Goal: Obtain resource: Download file/media

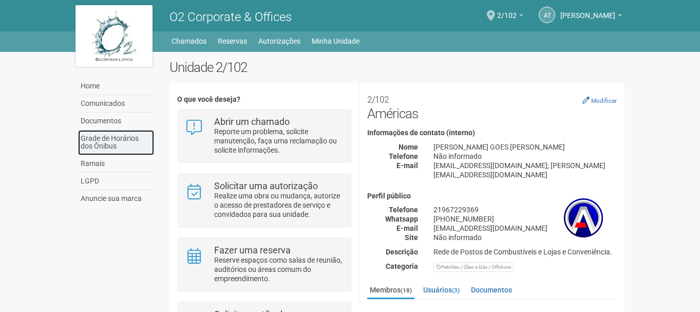
click at [105, 141] on link "Grade de Horários dos Ônibus" at bounding box center [116, 142] width 76 height 25
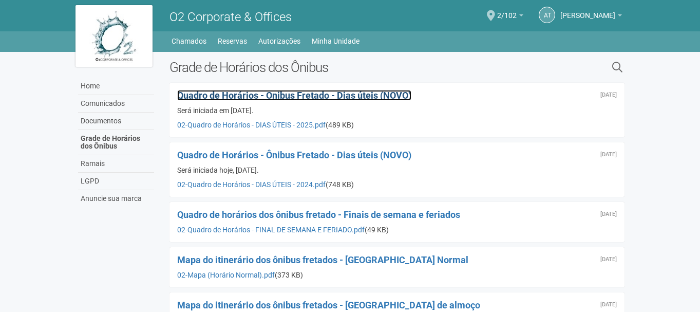
click at [228, 93] on span "Quadro de Horários - Ônibus Fretado - Dias úteis (NOVO)" at bounding box center [294, 95] width 234 height 11
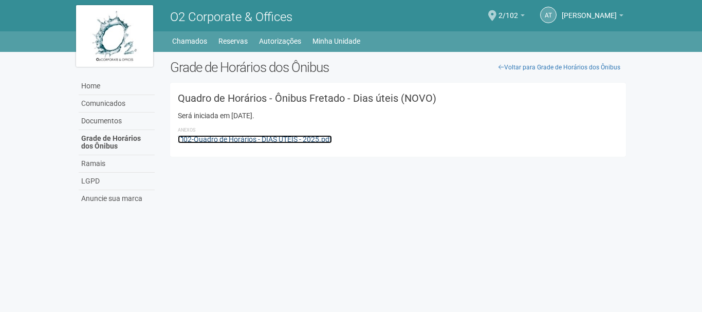
click at [229, 138] on link "02-Quadro de Horários - DIAS ÚTEIS - 2025.pdf" at bounding box center [255, 139] width 154 height 8
